Goal: Check status: Check status

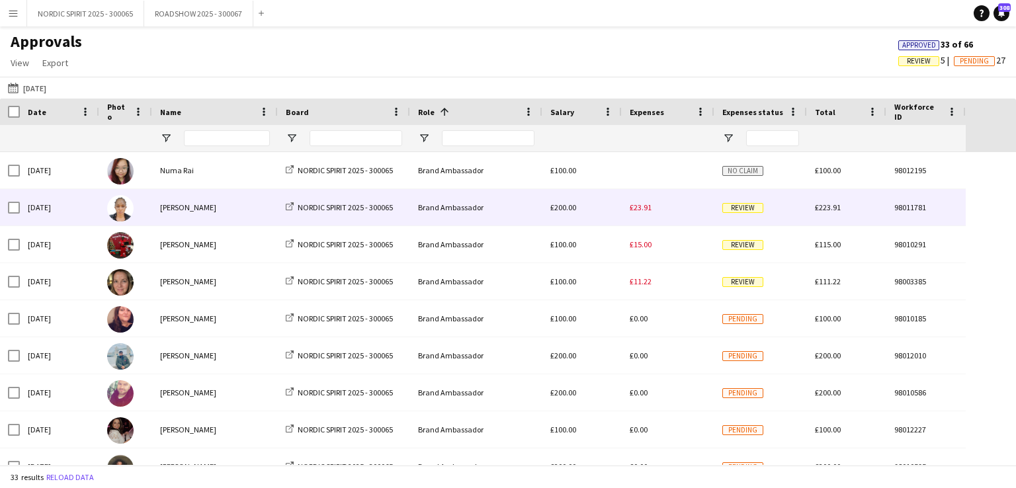
click at [638, 210] on span "£23.91" at bounding box center [641, 207] width 22 height 10
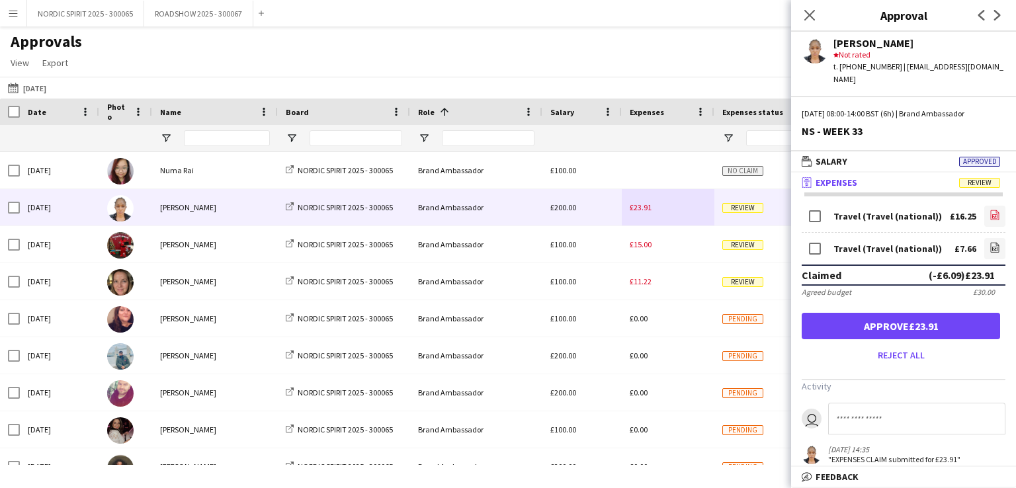
click at [992, 214] on icon at bounding box center [994, 216] width 5 height 4
click at [990, 242] on icon "file-image" at bounding box center [995, 247] width 11 height 11
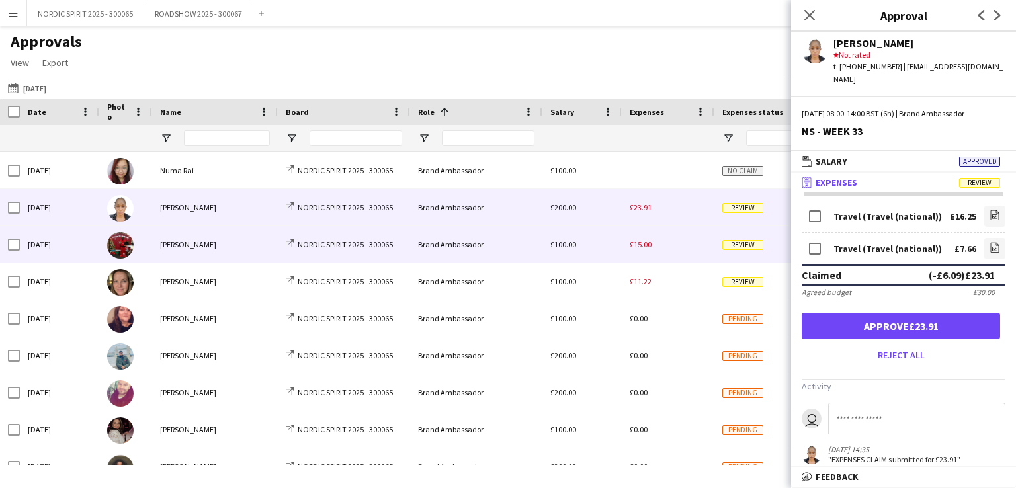
click at [645, 246] on span "£15.00" at bounding box center [641, 244] width 22 height 10
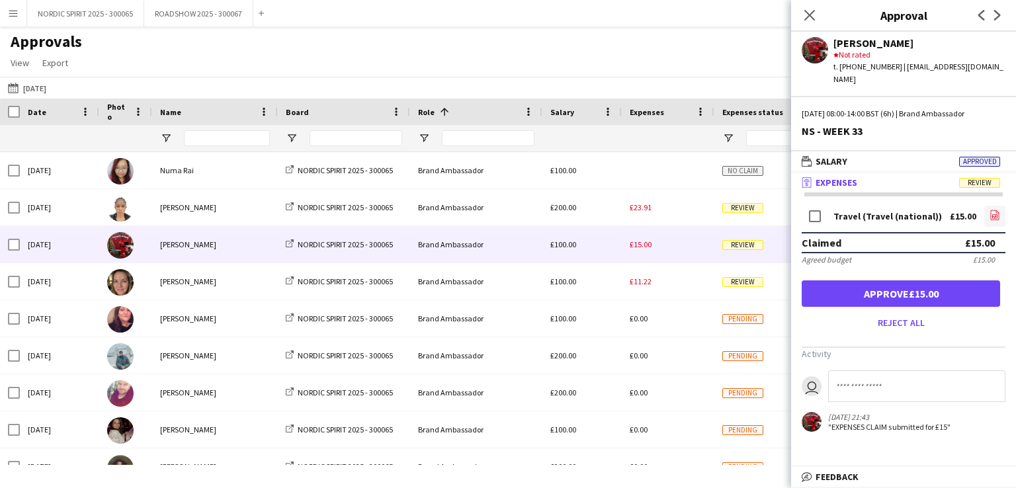
click at [996, 210] on icon "file-image" at bounding box center [995, 215] width 11 height 11
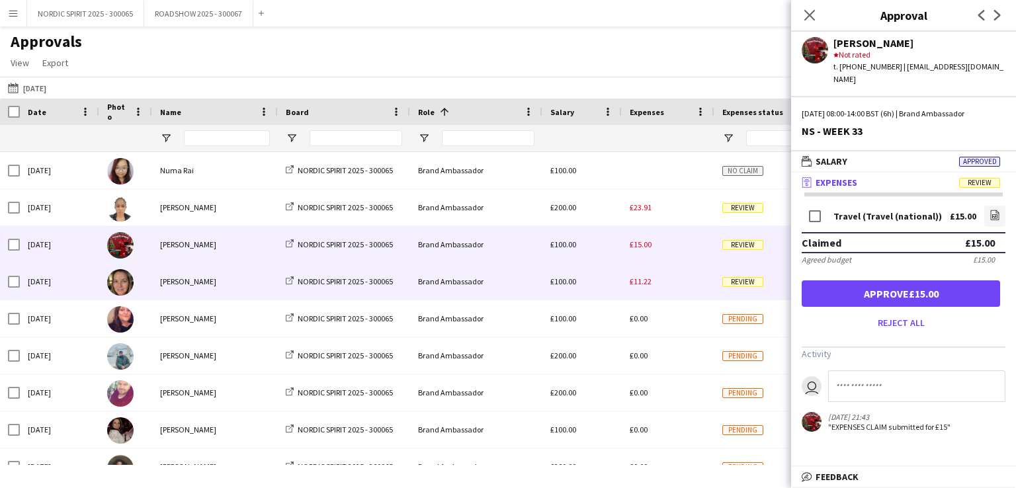
click at [635, 283] on span "£11.22" at bounding box center [641, 282] width 22 height 10
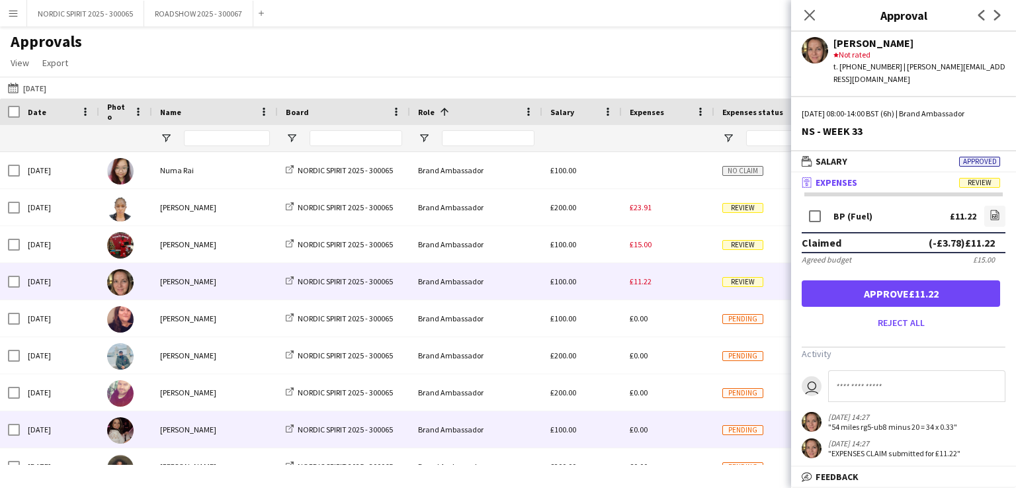
click at [675, 444] on div "£0.00" at bounding box center [668, 429] width 93 height 36
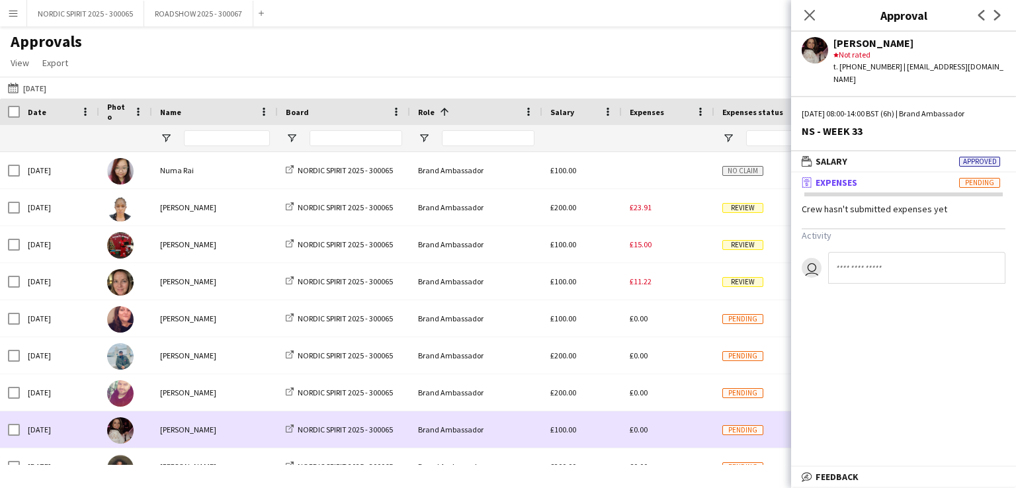
click at [673, 436] on div "£0.00" at bounding box center [668, 429] width 93 height 36
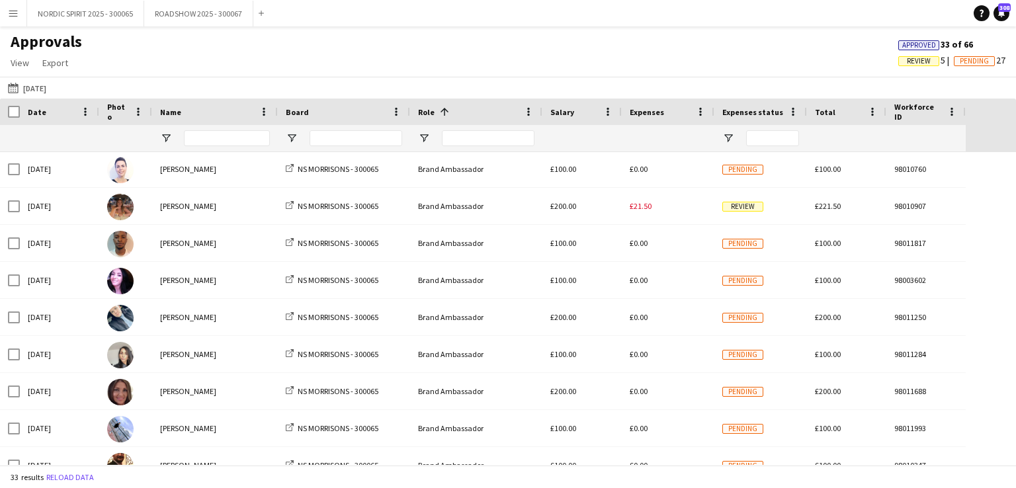
scroll to position [458, 0]
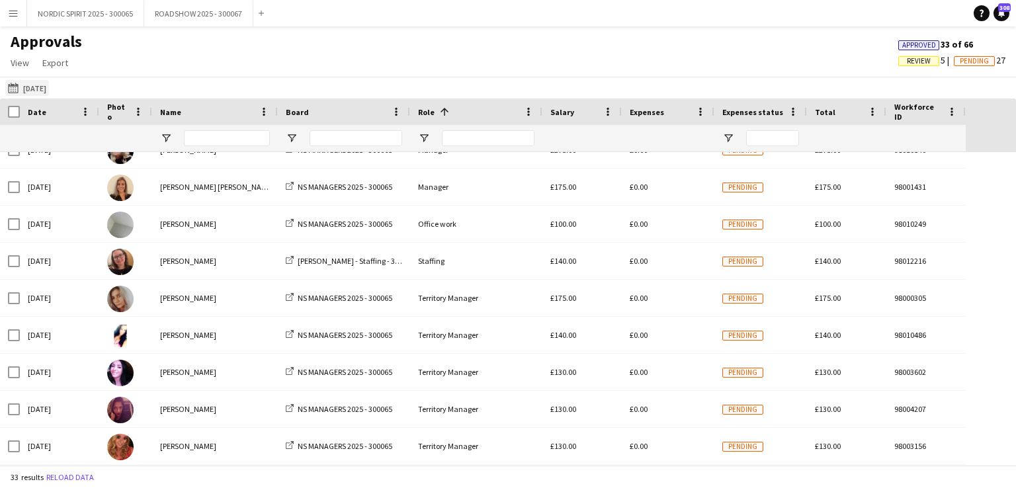
click at [49, 90] on button "18-08-2025 18-08-2025" at bounding box center [27, 88] width 44 height 16
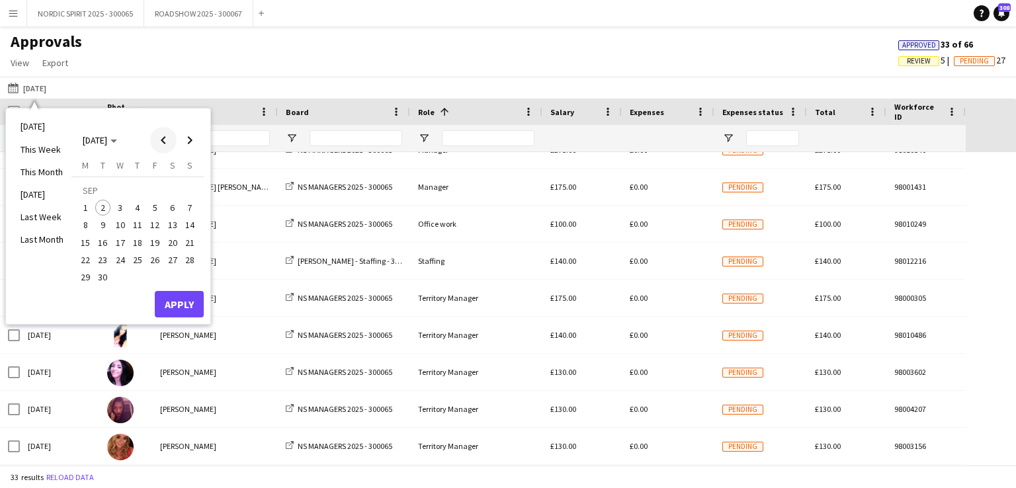
click at [161, 135] on span "Previous month" at bounding box center [163, 140] width 26 height 26
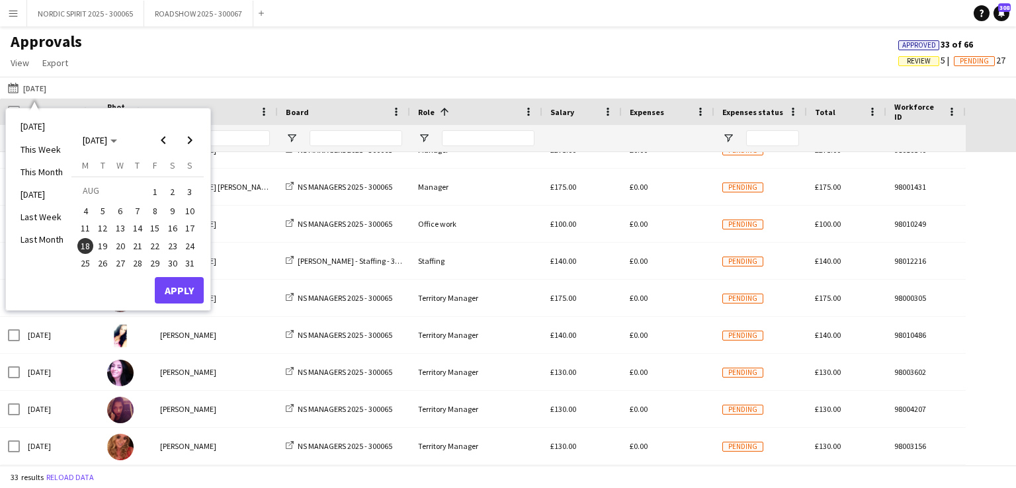
click at [105, 245] on span "19" at bounding box center [103, 246] width 16 height 16
click at [172, 281] on button "Apply" at bounding box center [179, 290] width 49 height 26
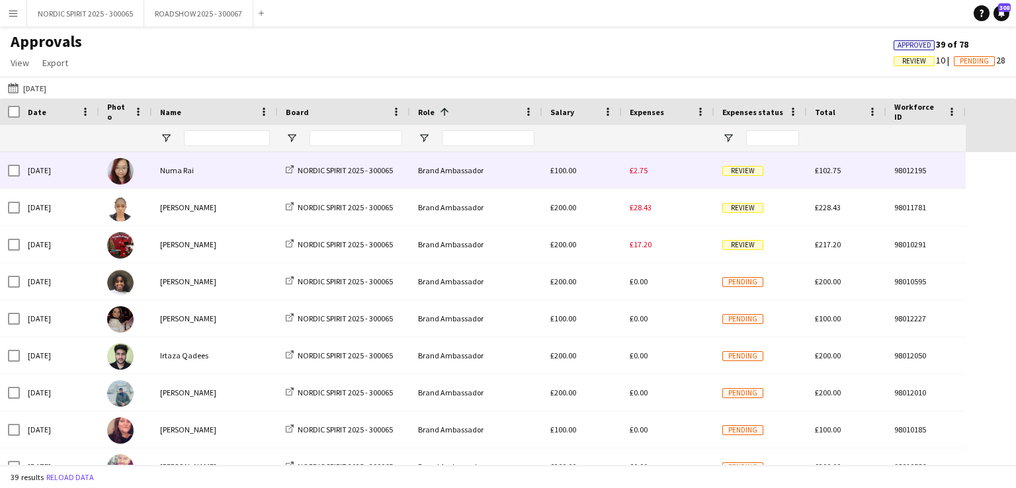
click at [648, 175] on div "£2.75" at bounding box center [668, 170] width 93 height 36
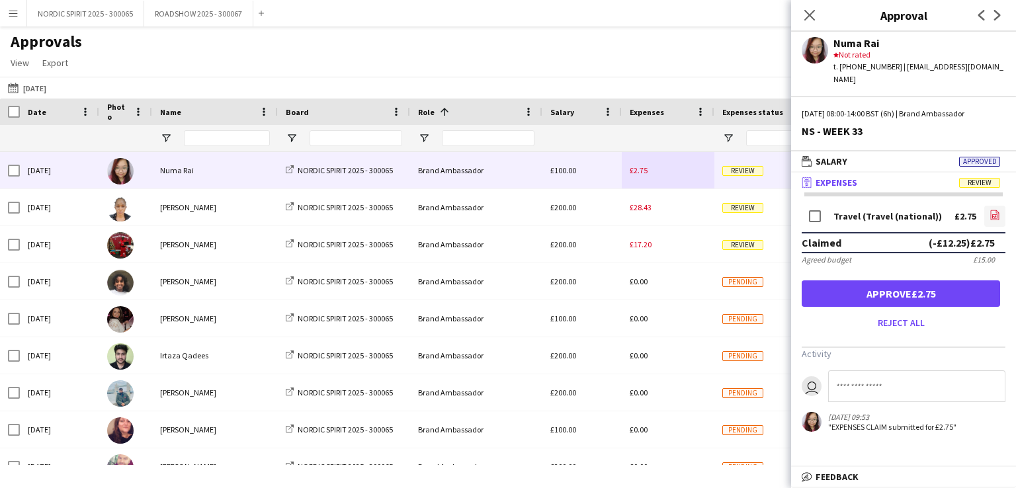
click at [995, 216] on icon at bounding box center [995, 216] width 1 height 1
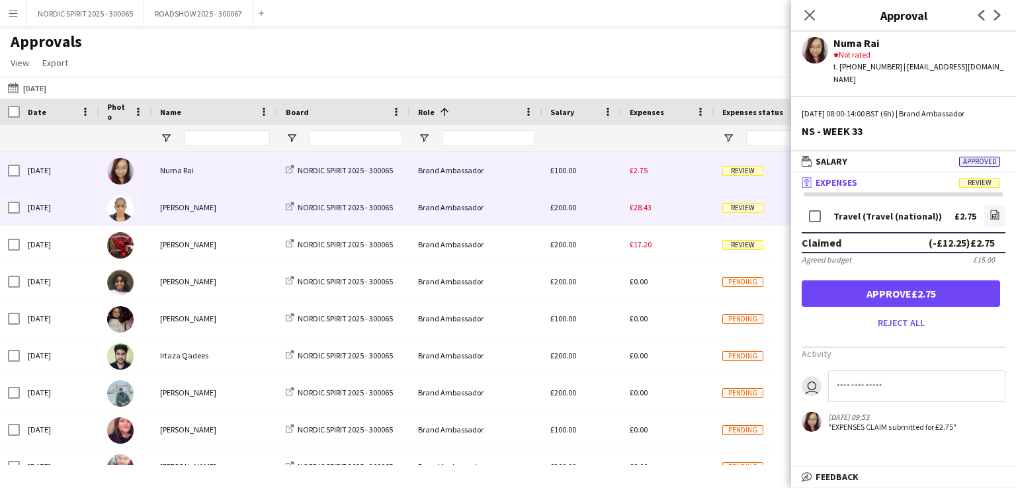
click at [648, 212] on span "£28.43" at bounding box center [641, 207] width 22 height 10
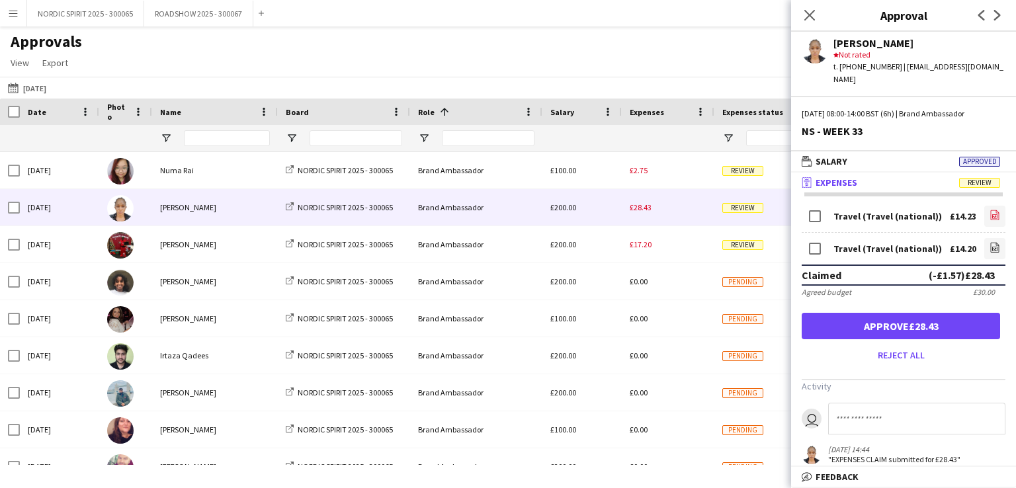
click at [990, 210] on icon "file-image" at bounding box center [995, 215] width 11 height 11
click at [992, 247] on icon at bounding box center [994, 249] width 5 height 4
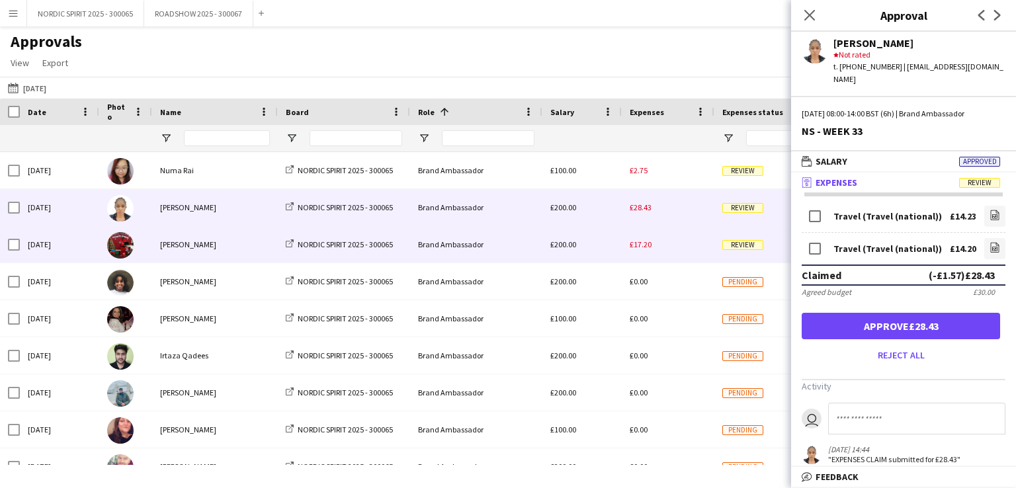
click at [643, 244] on span "£17.20" at bounding box center [641, 244] width 22 height 10
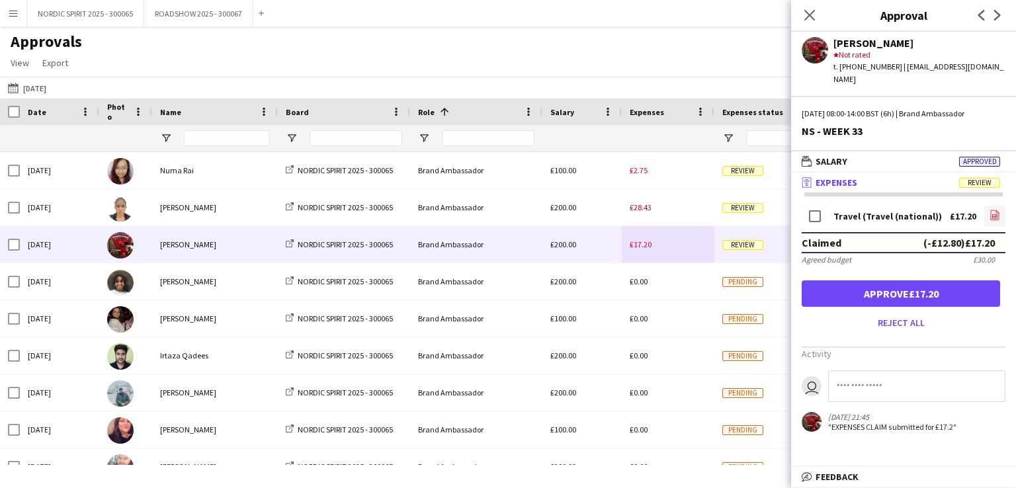
click at [997, 214] on icon at bounding box center [994, 216] width 5 height 4
click at [995, 210] on icon "file-image" at bounding box center [995, 215] width 11 height 11
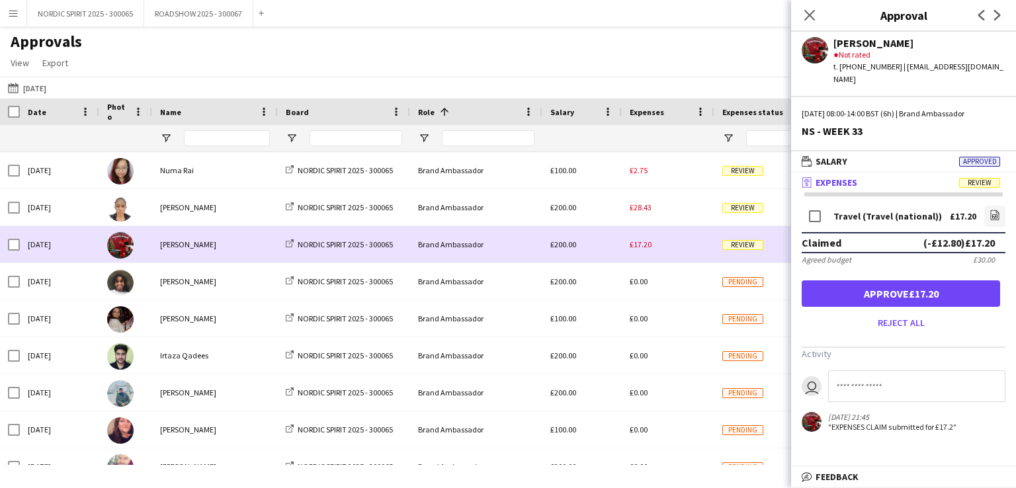
click at [677, 249] on div "£17.20" at bounding box center [668, 244] width 93 height 36
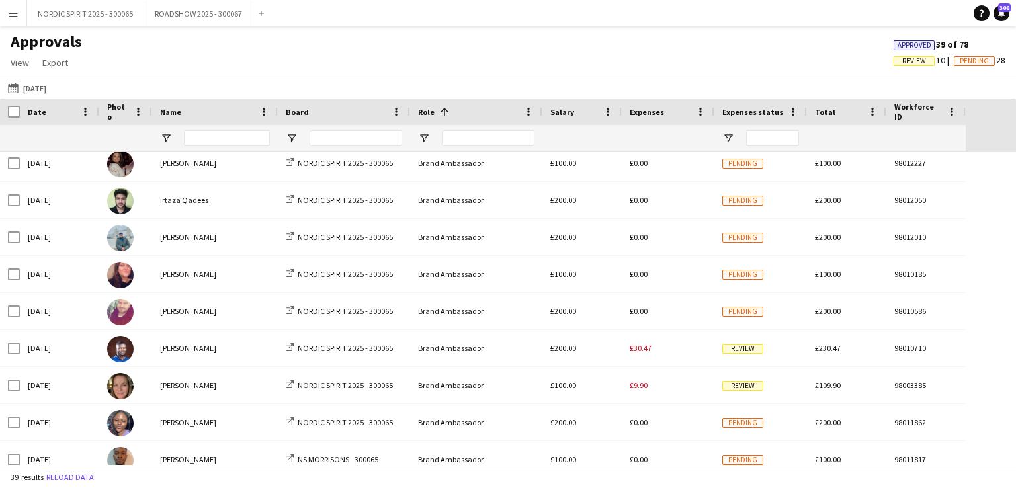
scroll to position [158, 0]
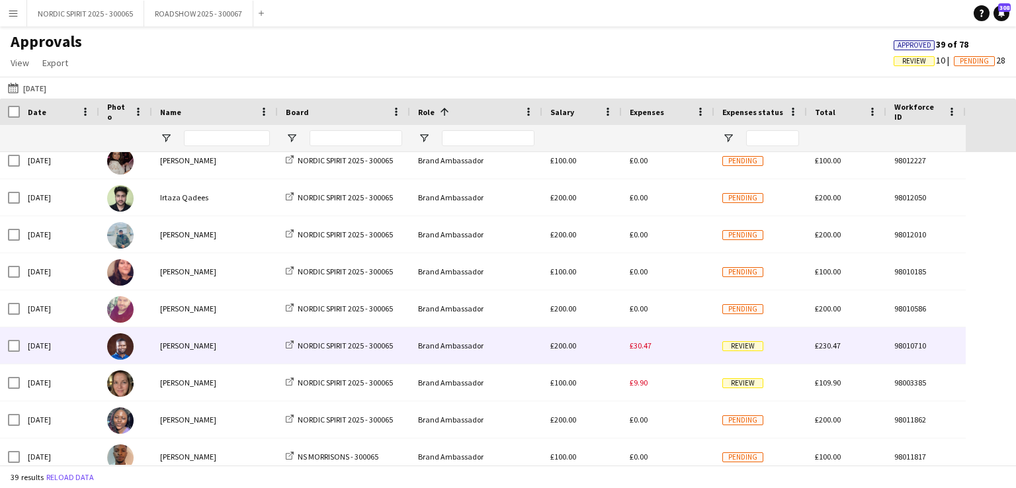
click at [646, 345] on span "£30.47" at bounding box center [641, 346] width 22 height 10
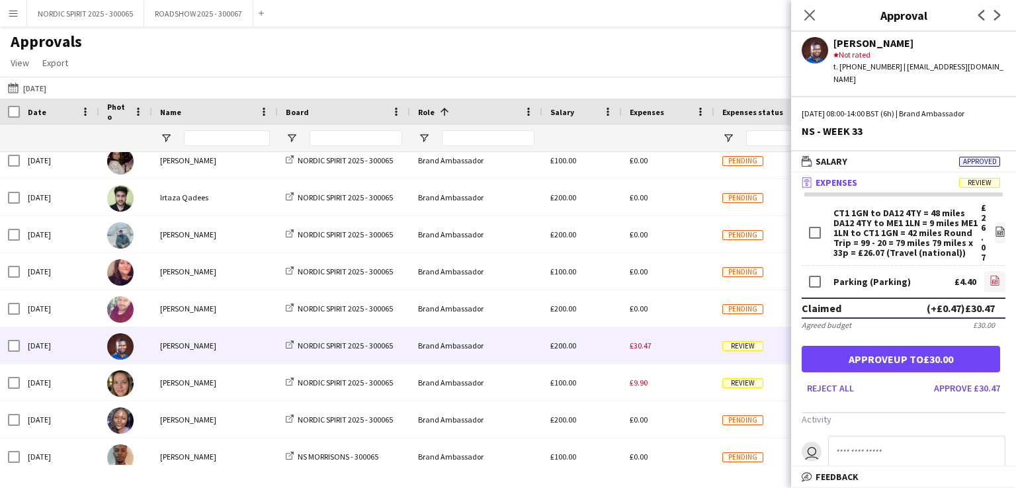
click at [990, 275] on icon "file-image" at bounding box center [995, 280] width 11 height 11
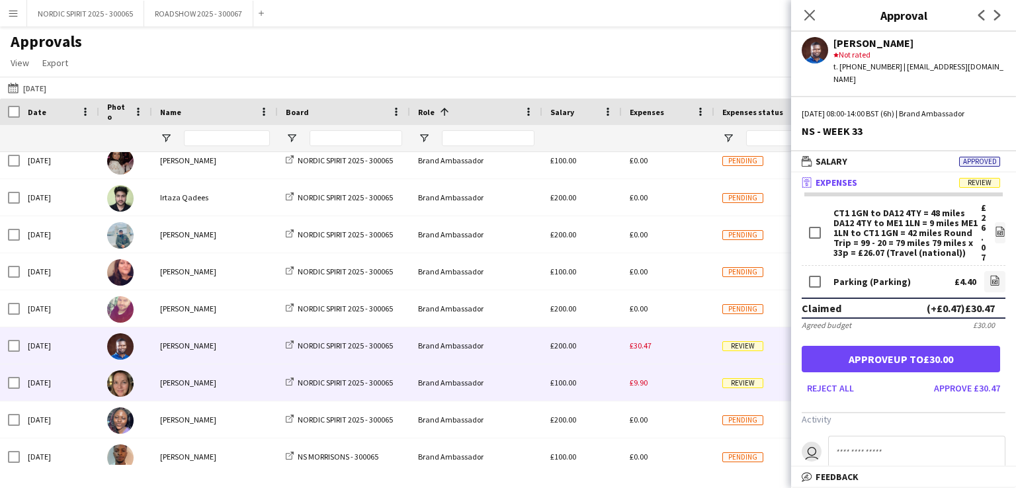
click at [640, 386] on span "£9.90" at bounding box center [639, 383] width 18 height 10
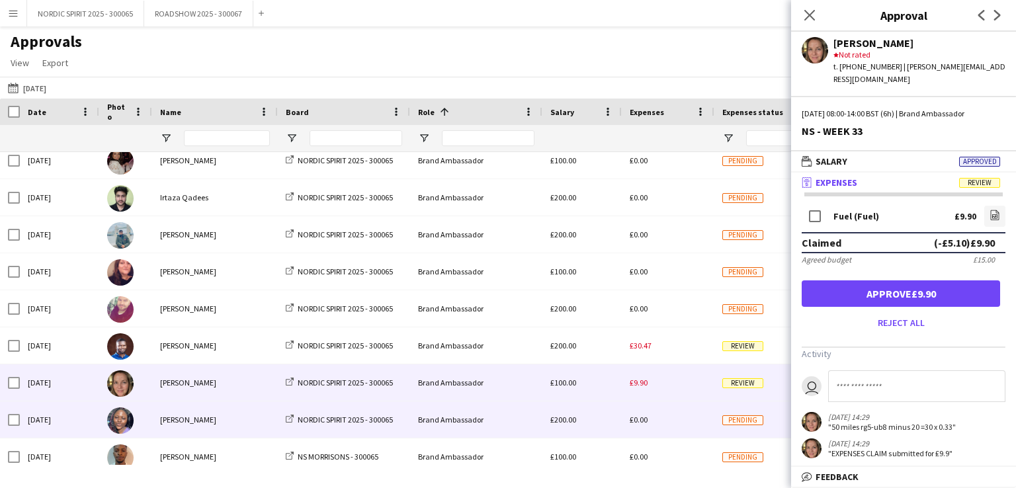
click at [667, 424] on div "£0.00" at bounding box center [668, 420] width 93 height 36
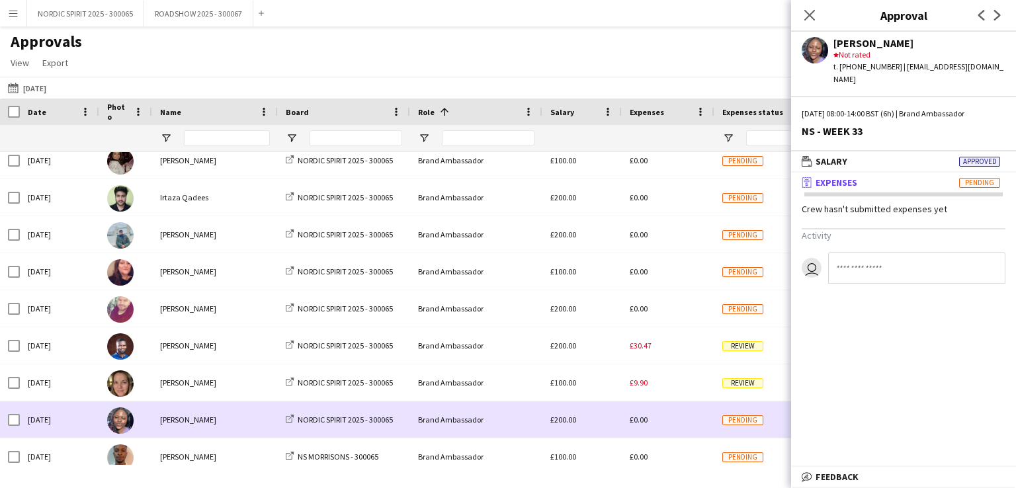
click at [667, 424] on div "£0.00" at bounding box center [668, 420] width 93 height 36
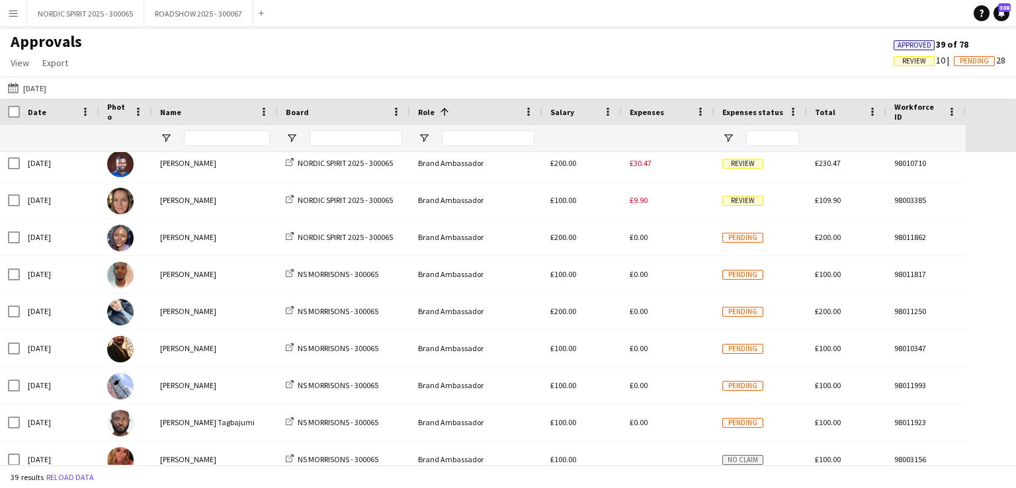
scroll to position [354, 0]
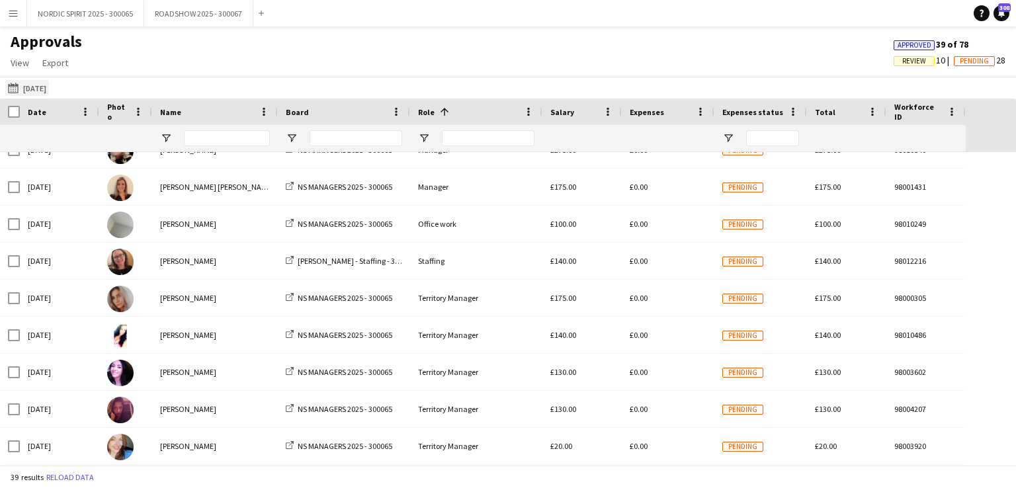
click at [39, 85] on button "18-08-2025 19-08-2025" at bounding box center [27, 88] width 44 height 16
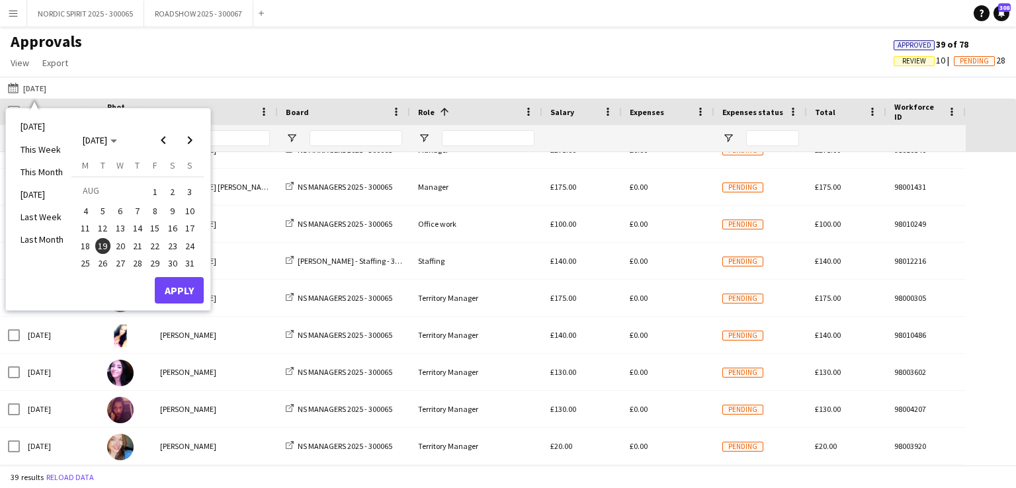
drag, startPoint x: 122, startPoint y: 241, endPoint x: 128, endPoint y: 253, distance: 13.6
click at [122, 244] on span "20" at bounding box center [120, 246] width 16 height 16
click at [172, 287] on button "Apply" at bounding box center [179, 290] width 49 height 26
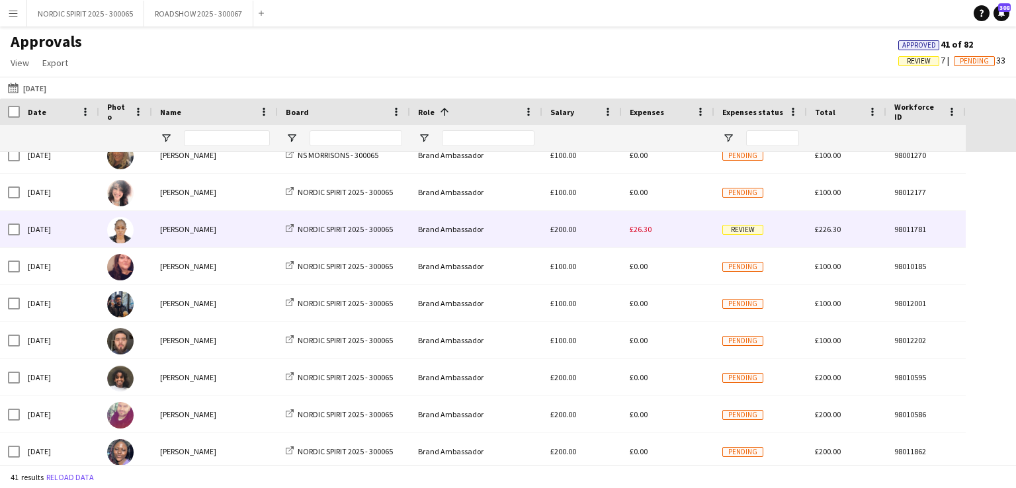
click at [640, 232] on span "£26.30" at bounding box center [641, 229] width 22 height 10
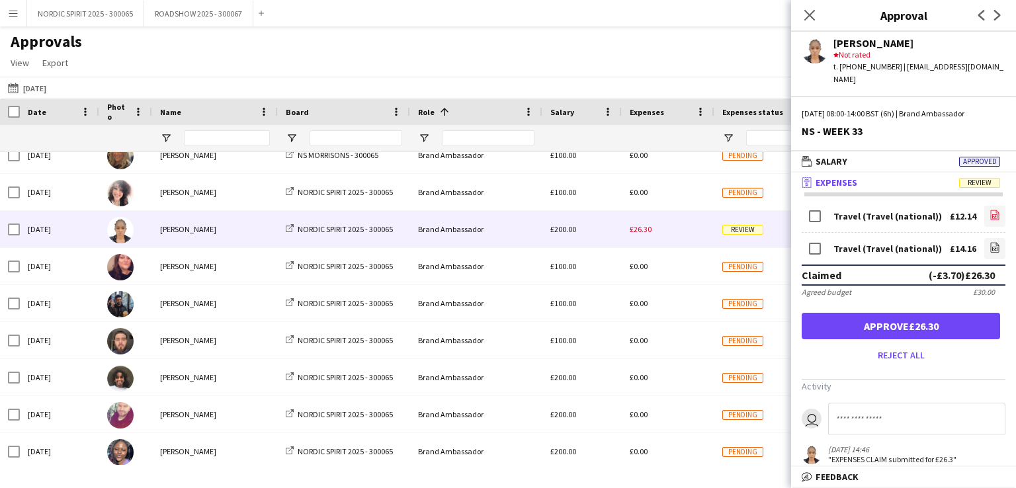
click at [992, 214] on icon at bounding box center [994, 216] width 5 height 4
click at [990, 242] on icon "file-image" at bounding box center [995, 247] width 11 height 11
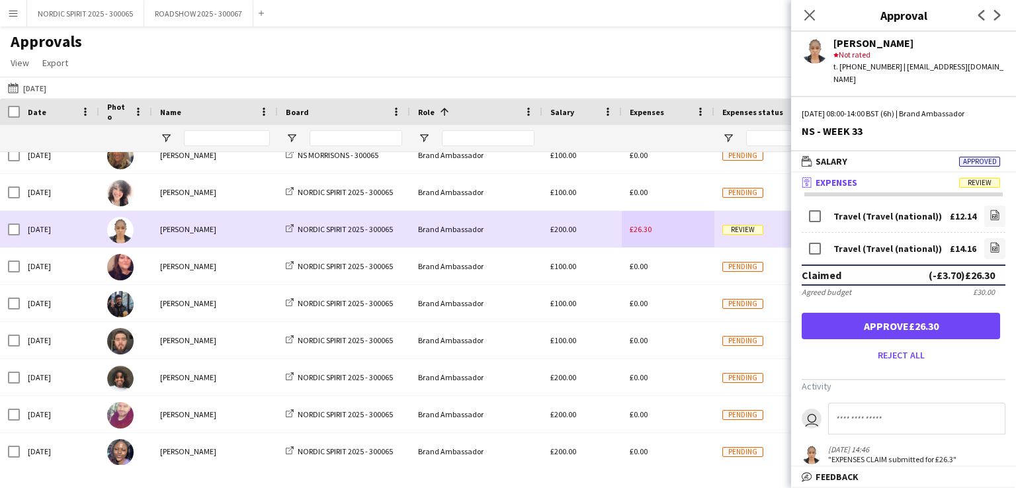
click at [677, 234] on div "£26.30" at bounding box center [668, 229] width 93 height 36
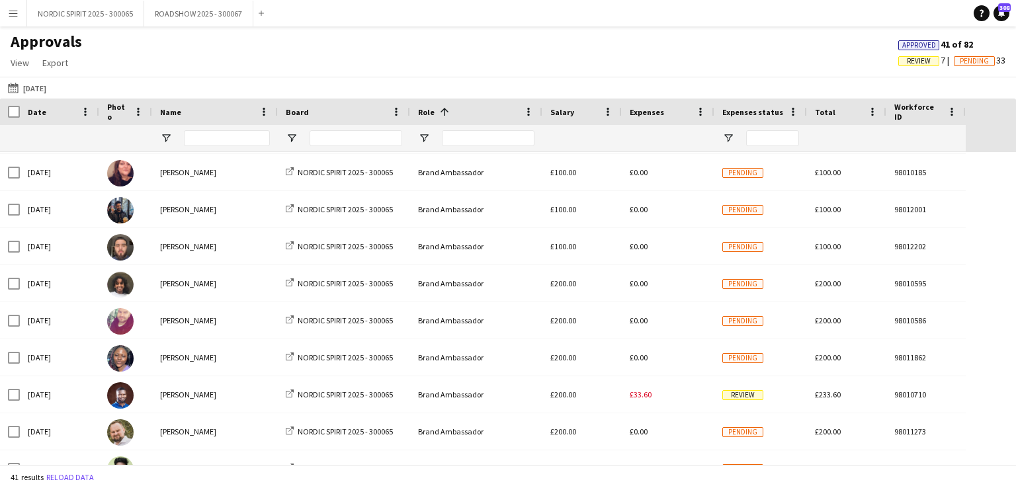
scroll to position [556, 0]
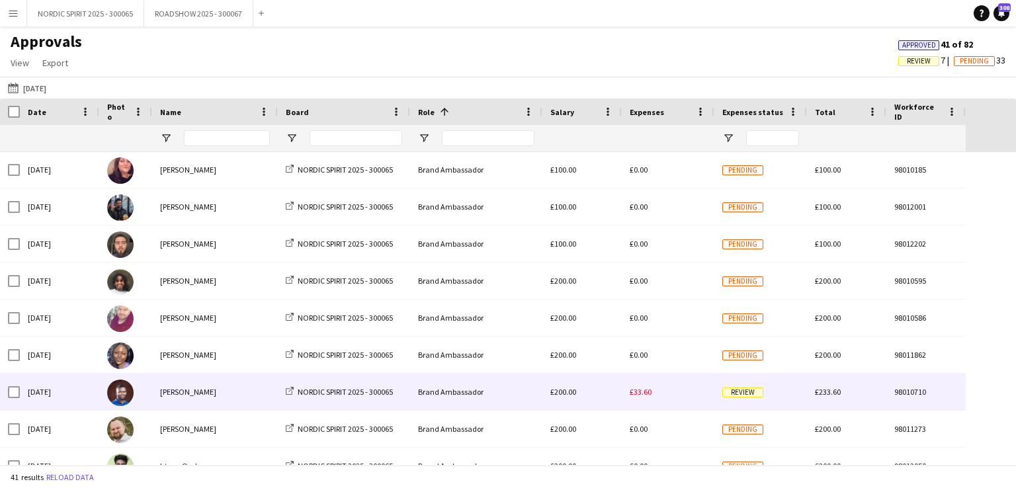
click at [643, 392] on span "£33.60" at bounding box center [641, 392] width 22 height 10
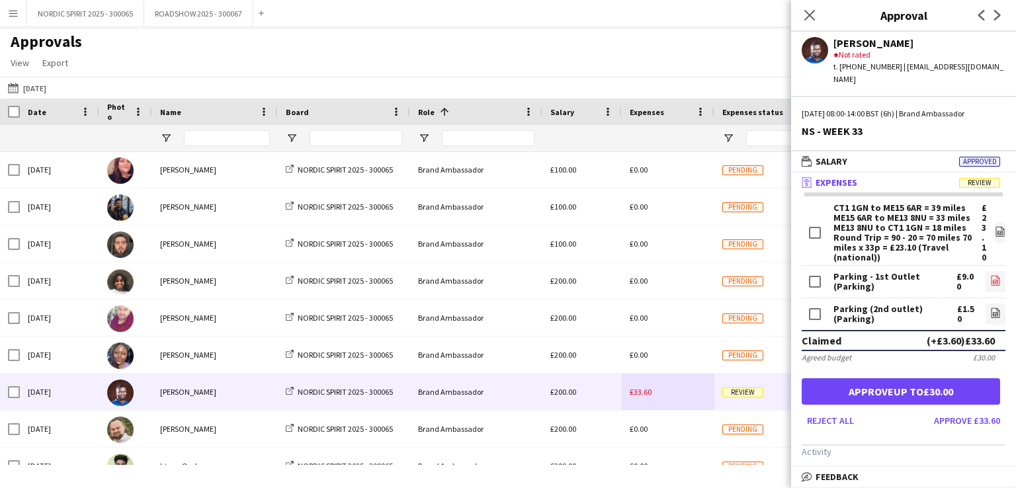
click at [990, 275] on icon "file-image" at bounding box center [995, 280] width 11 height 11
click at [990, 308] on icon "file-image" at bounding box center [995, 313] width 11 height 11
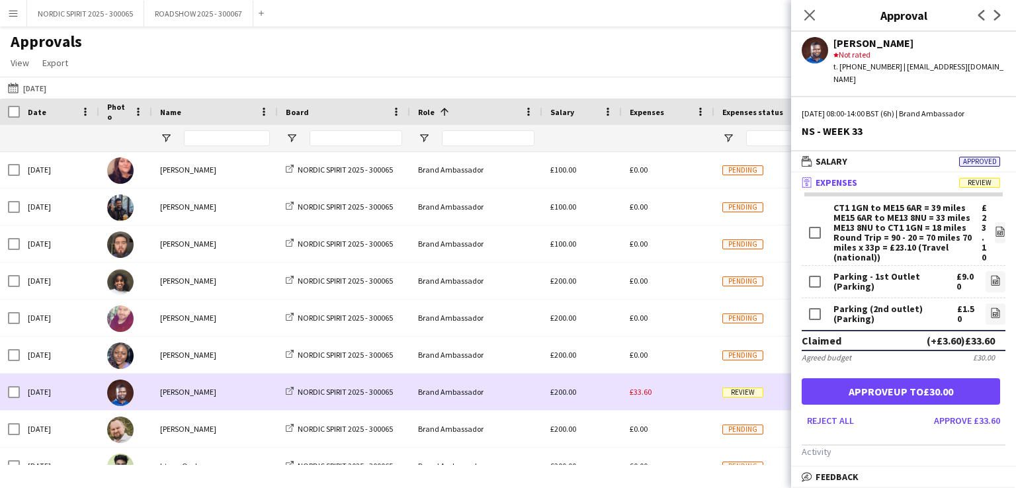
click at [685, 400] on div "£33.60" at bounding box center [668, 392] width 93 height 36
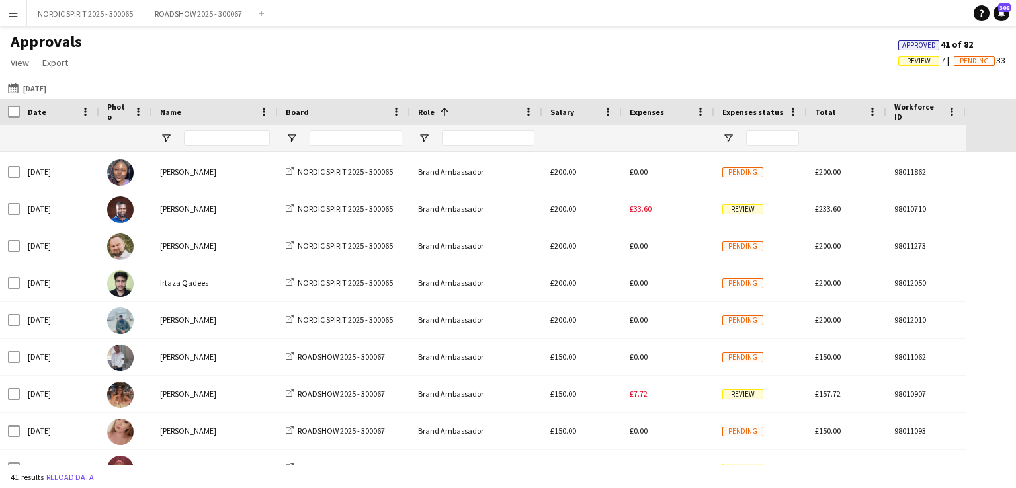
scroll to position [759, 0]
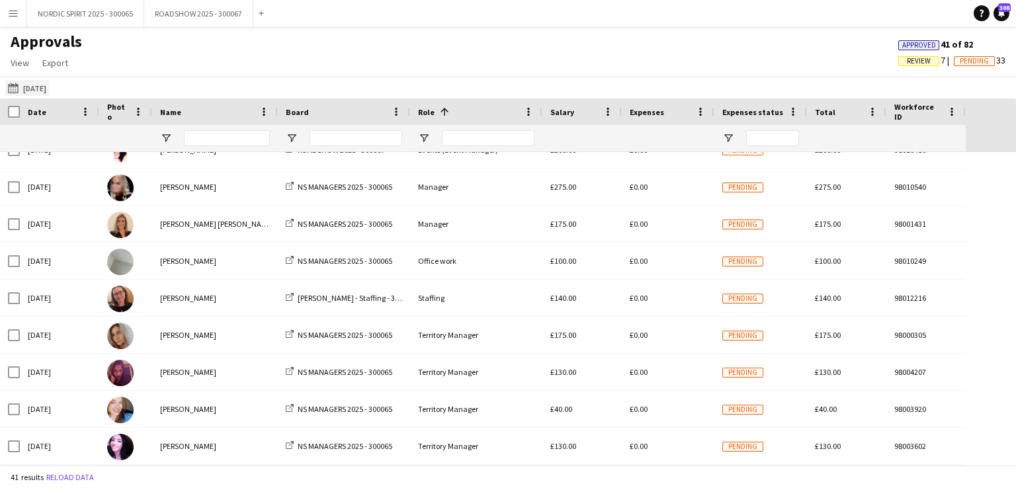
click at [49, 85] on button "18-08-2025 20-08-2025" at bounding box center [27, 88] width 44 height 16
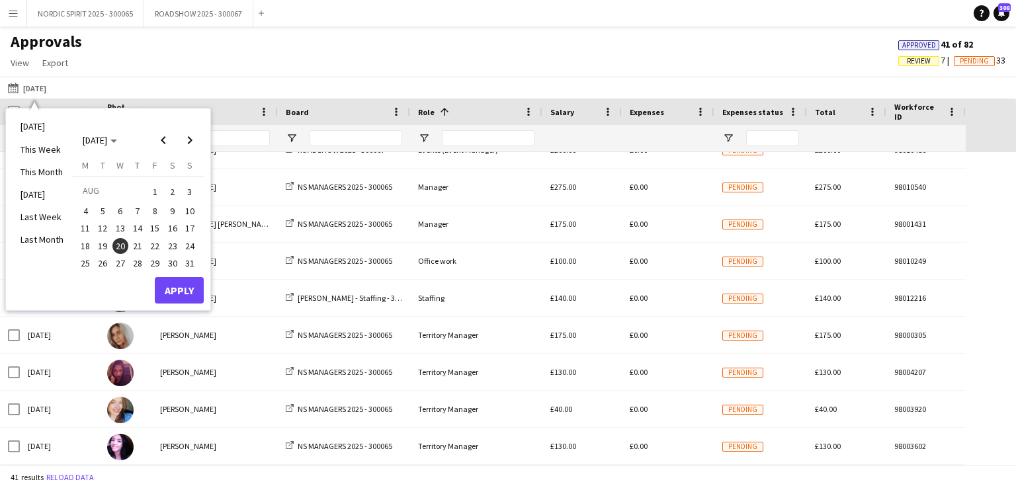
click at [133, 240] on span "21" at bounding box center [138, 246] width 16 height 16
click at [184, 292] on button "Apply" at bounding box center [179, 290] width 49 height 26
